Goal: Information Seeking & Learning: Understand process/instructions

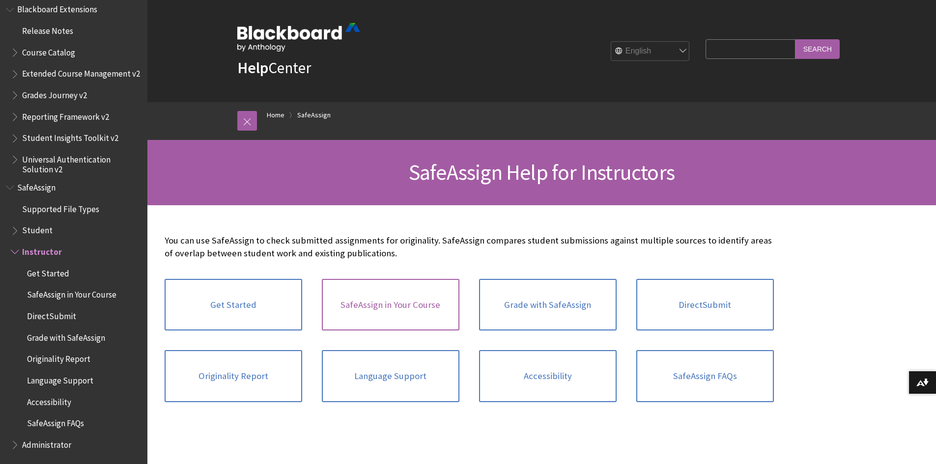
click at [370, 308] on link "SafeAssign in Your Course" at bounding box center [391, 305] width 138 height 52
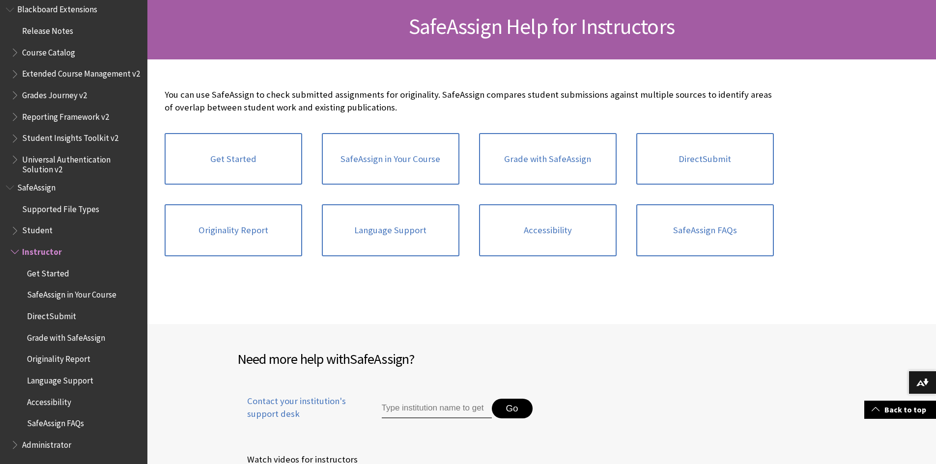
scroll to position [49, 0]
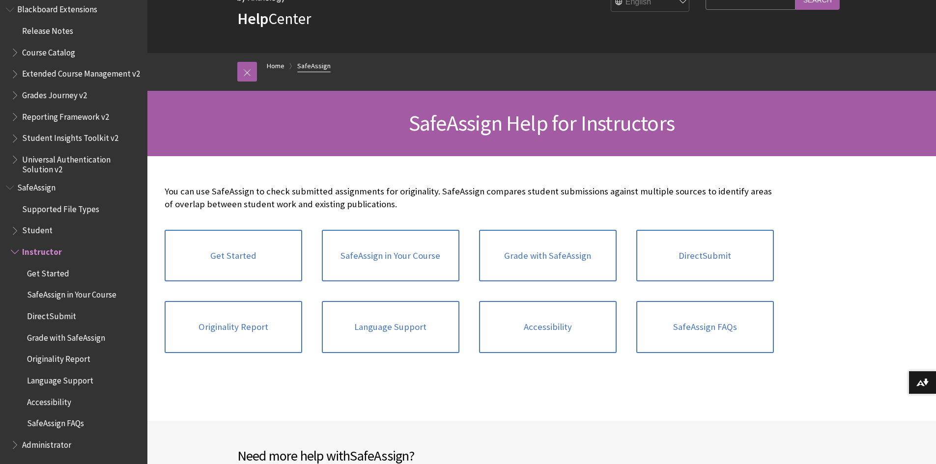
click at [319, 68] on link "SafeAssign" at bounding box center [313, 66] width 33 height 12
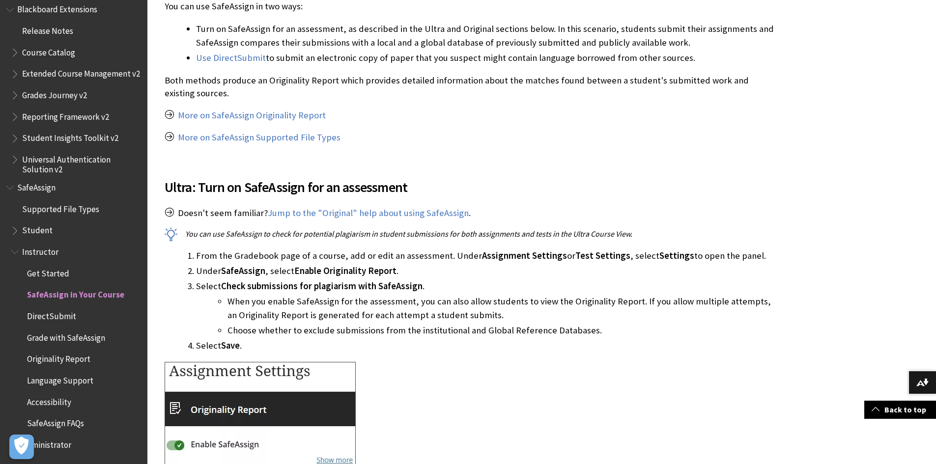
scroll to position [393, 0]
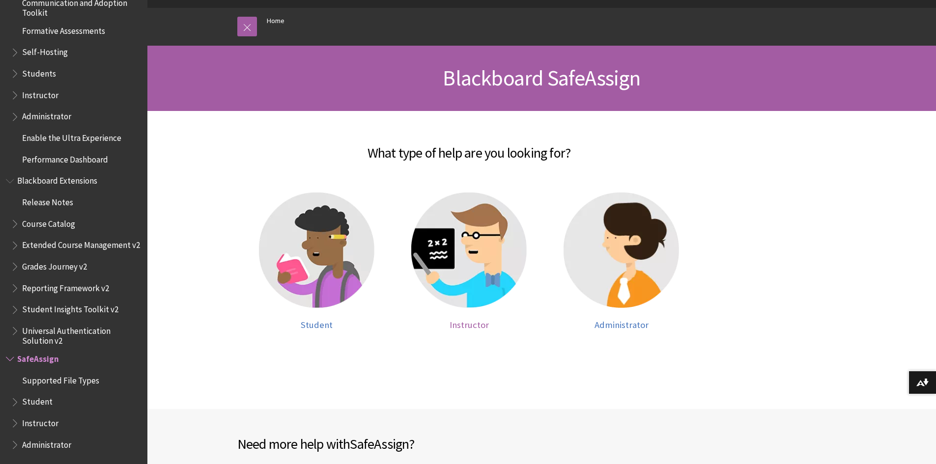
scroll to position [98, 0]
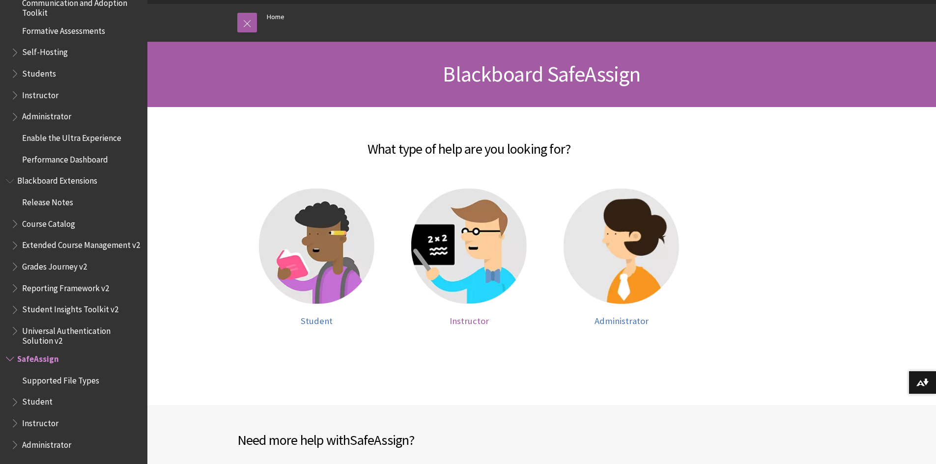
click at [477, 319] on span "Instructor" at bounding box center [469, 321] width 39 height 11
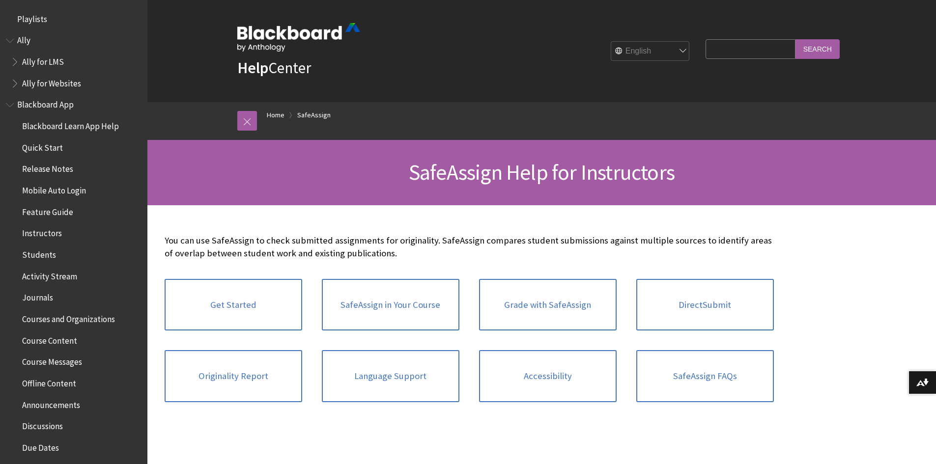
scroll to position [1074, 0]
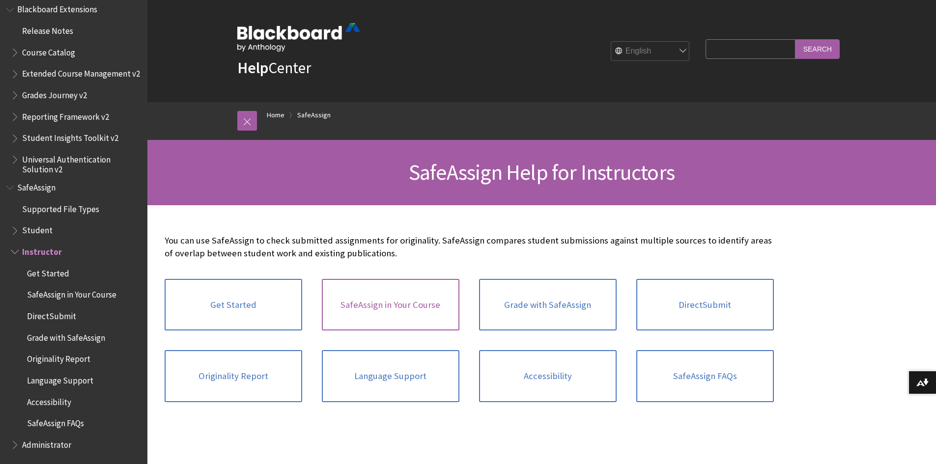
click at [392, 308] on link "SafeAssign in Your Course" at bounding box center [391, 305] width 138 height 52
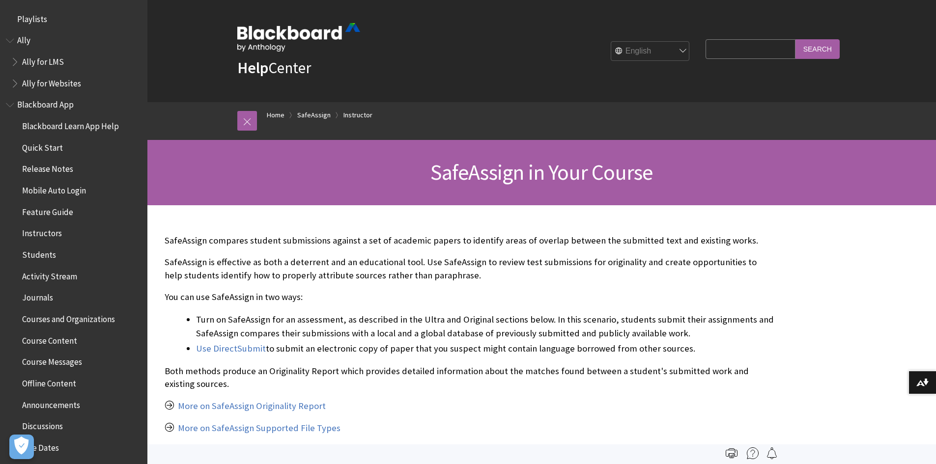
scroll to position [1074, 0]
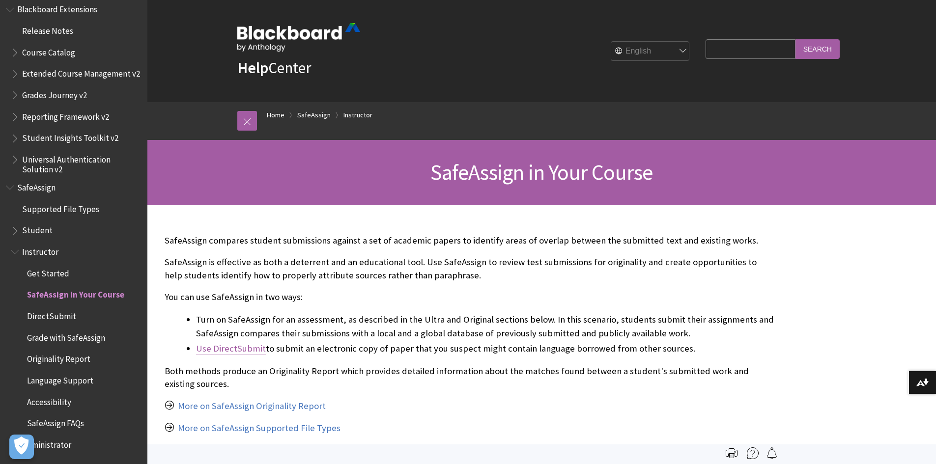
click at [230, 350] on link "Use DirectSubmit" at bounding box center [231, 349] width 70 height 12
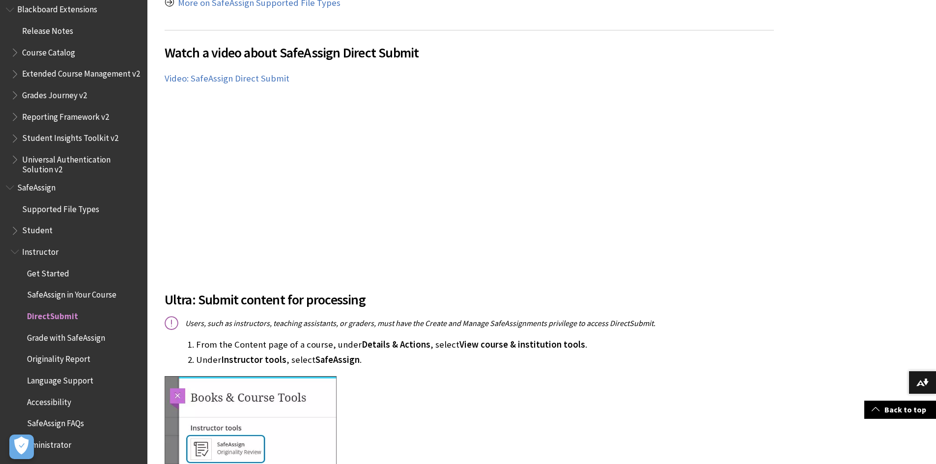
scroll to position [295, 0]
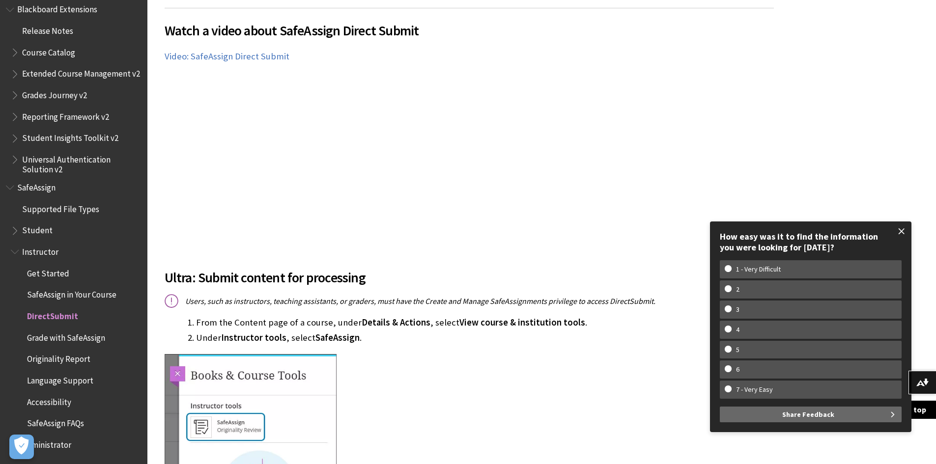
click at [902, 230] on span at bounding box center [902, 231] width 21 height 21
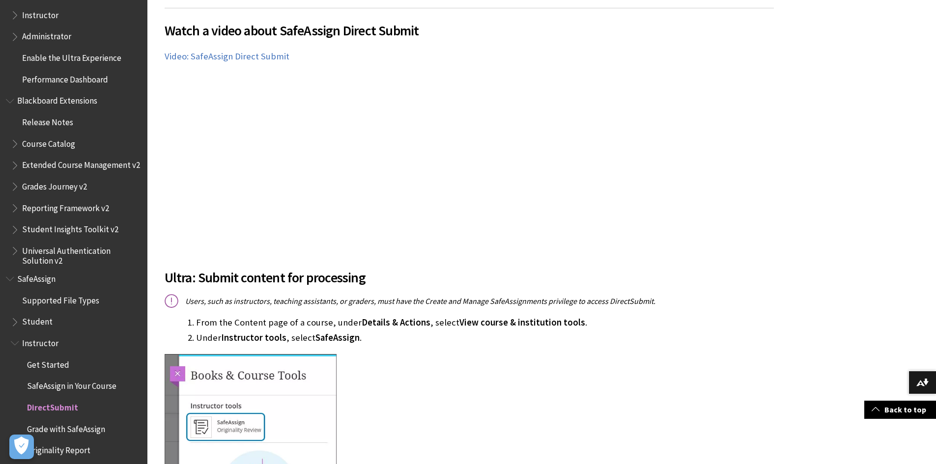
scroll to position [976, 0]
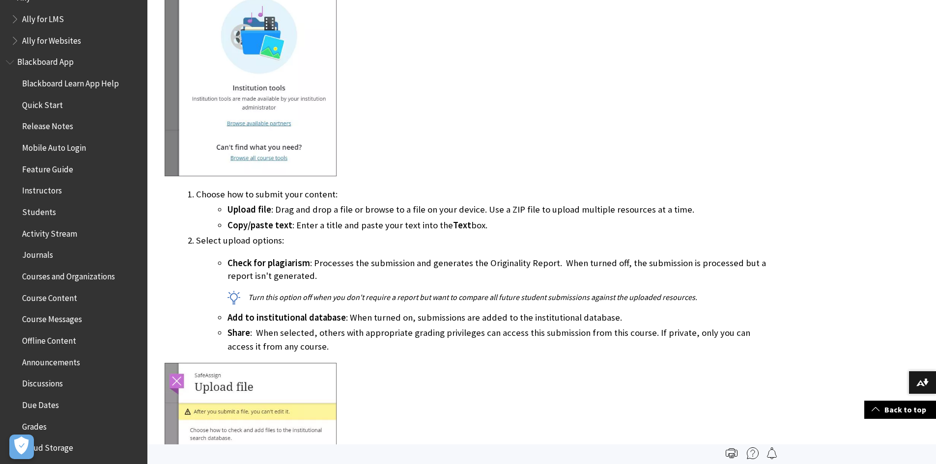
scroll to position [0, 0]
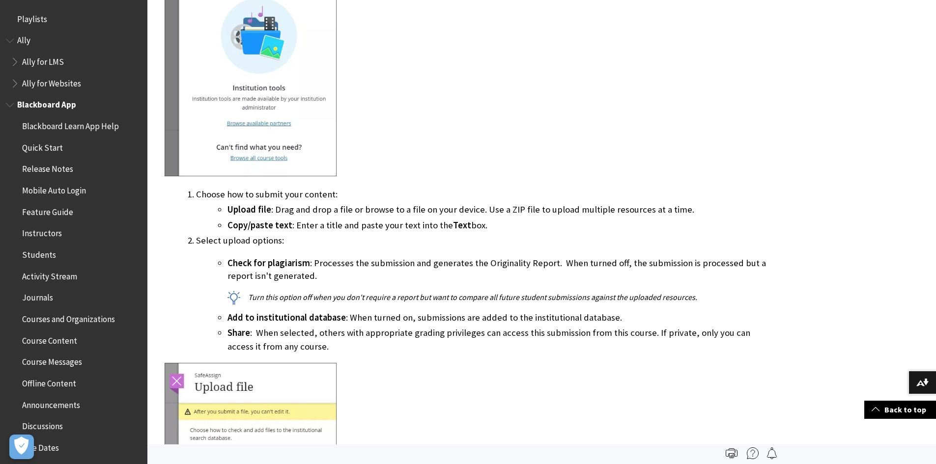
click at [8, 105] on span "Book outline for Blackboard App Help" at bounding box center [11, 103] width 10 height 12
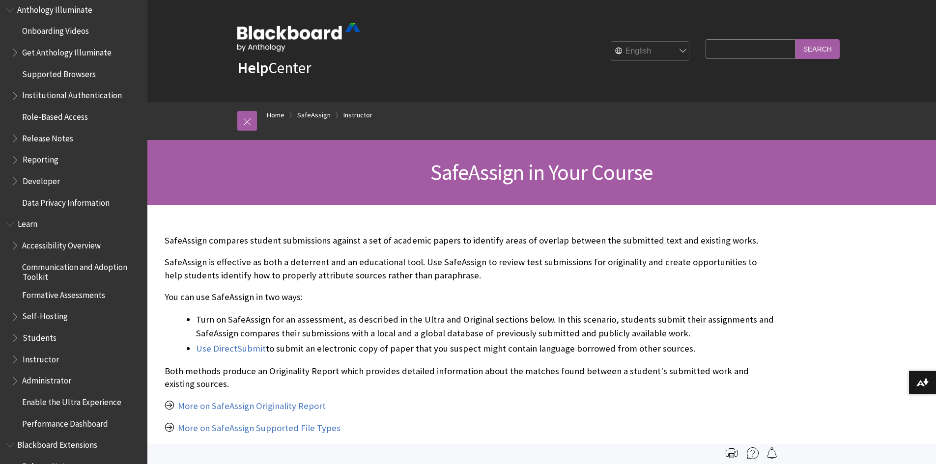
scroll to position [337, 0]
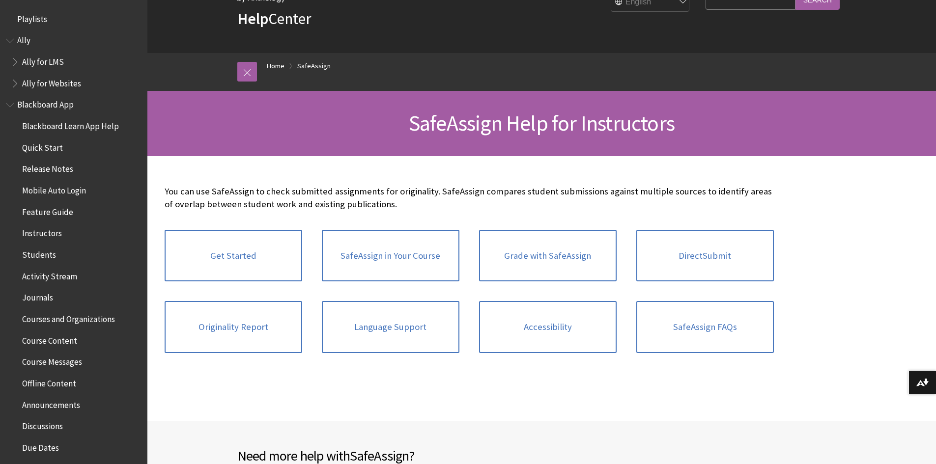
scroll to position [1074, 0]
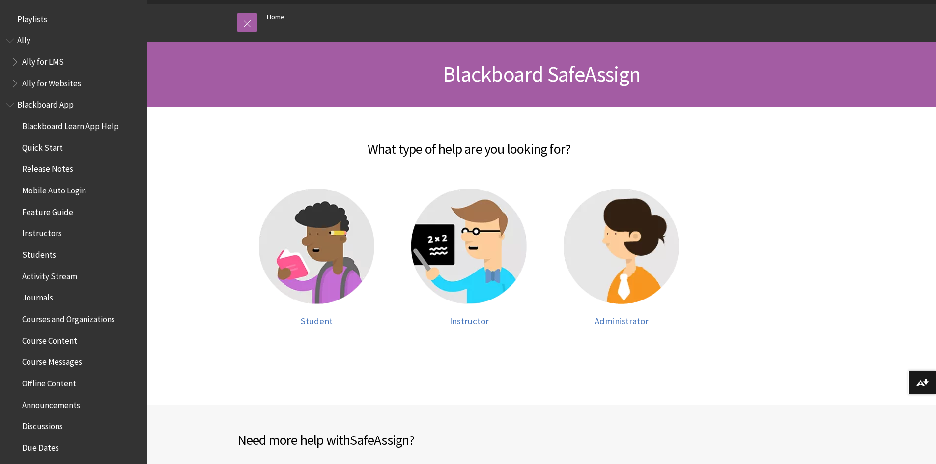
scroll to position [902, 0]
